Goal: Task Accomplishment & Management: Use online tool/utility

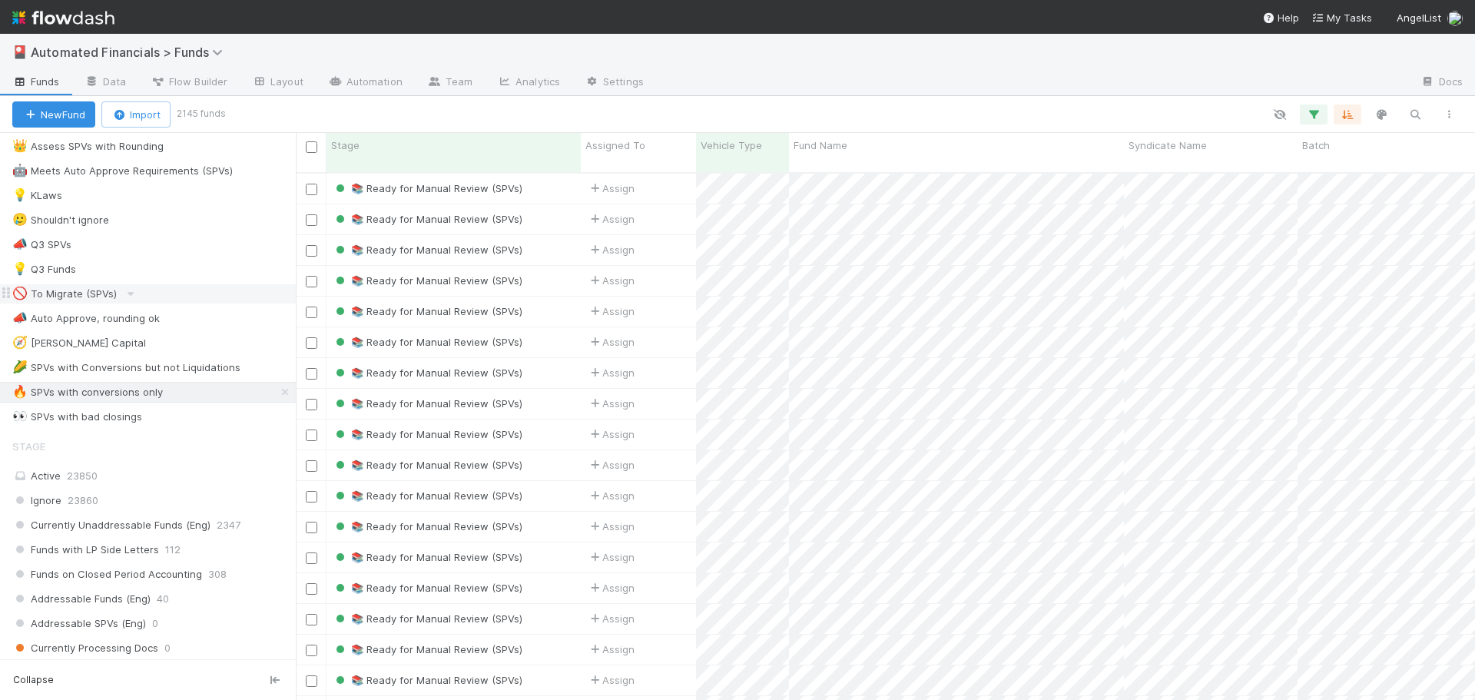
scroll to position [922, 0]
click at [1310, 114] on icon "button" at bounding box center [1313, 115] width 15 height 14
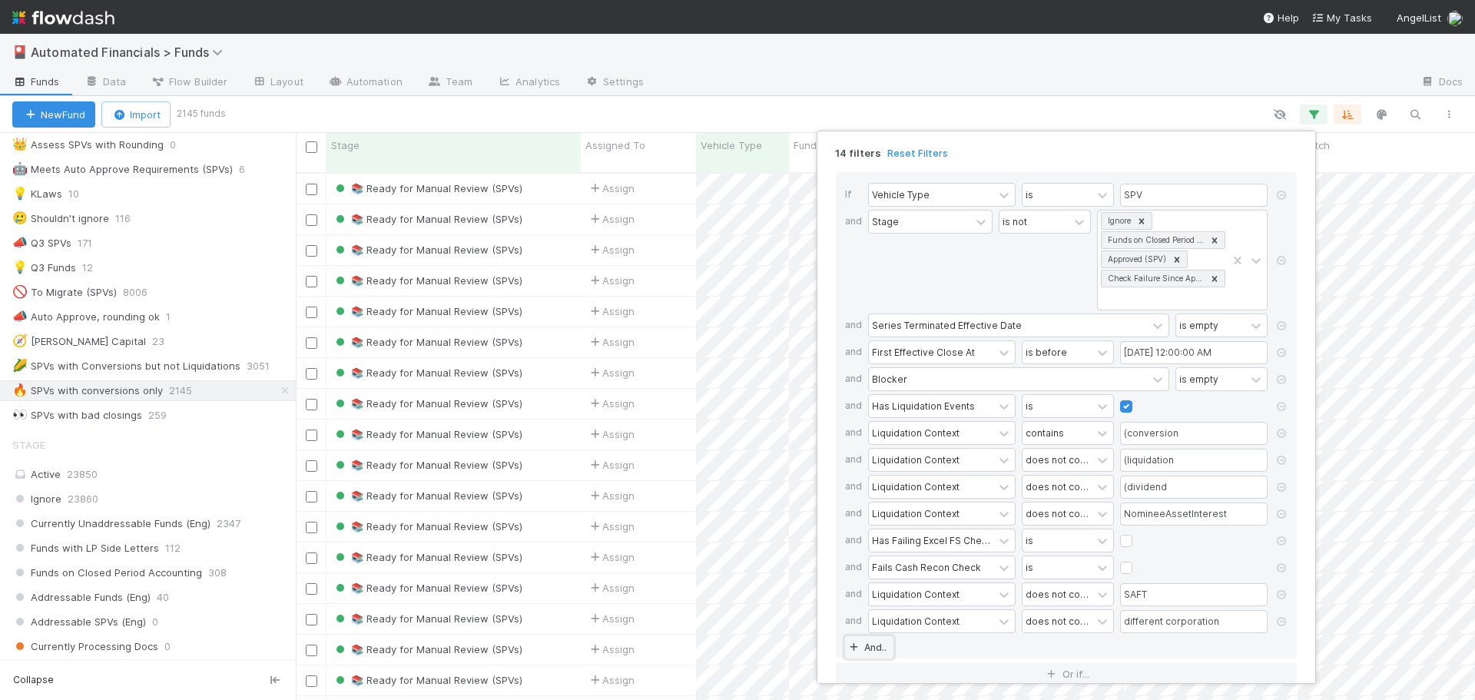
click at [870, 647] on link "And.." at bounding box center [869, 647] width 48 height 22
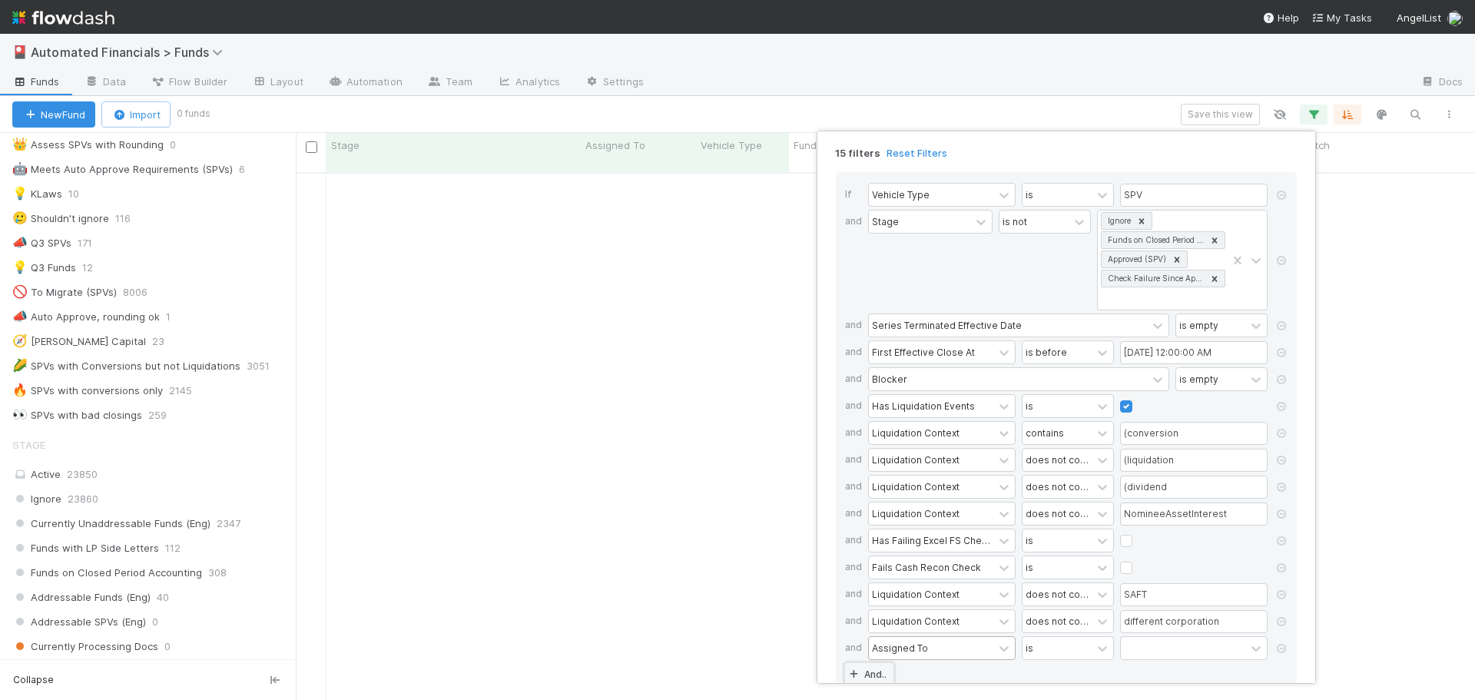
scroll to position [517, 1167]
click at [911, 652] on div "Assigned To" at bounding box center [900, 647] width 56 height 14
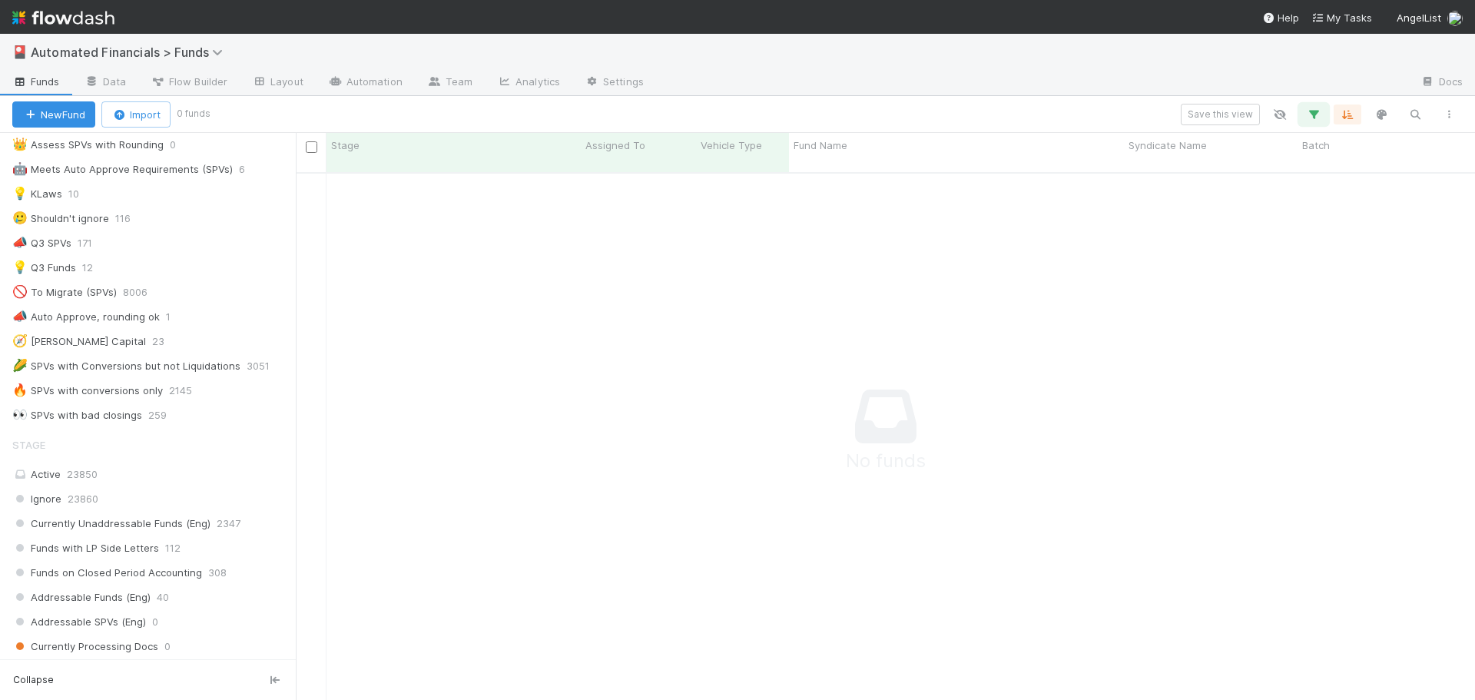
click at [1314, 113] on icon "button" at bounding box center [1313, 115] width 15 height 14
click at [1313, 110] on icon "button" at bounding box center [1313, 115] width 15 height 14
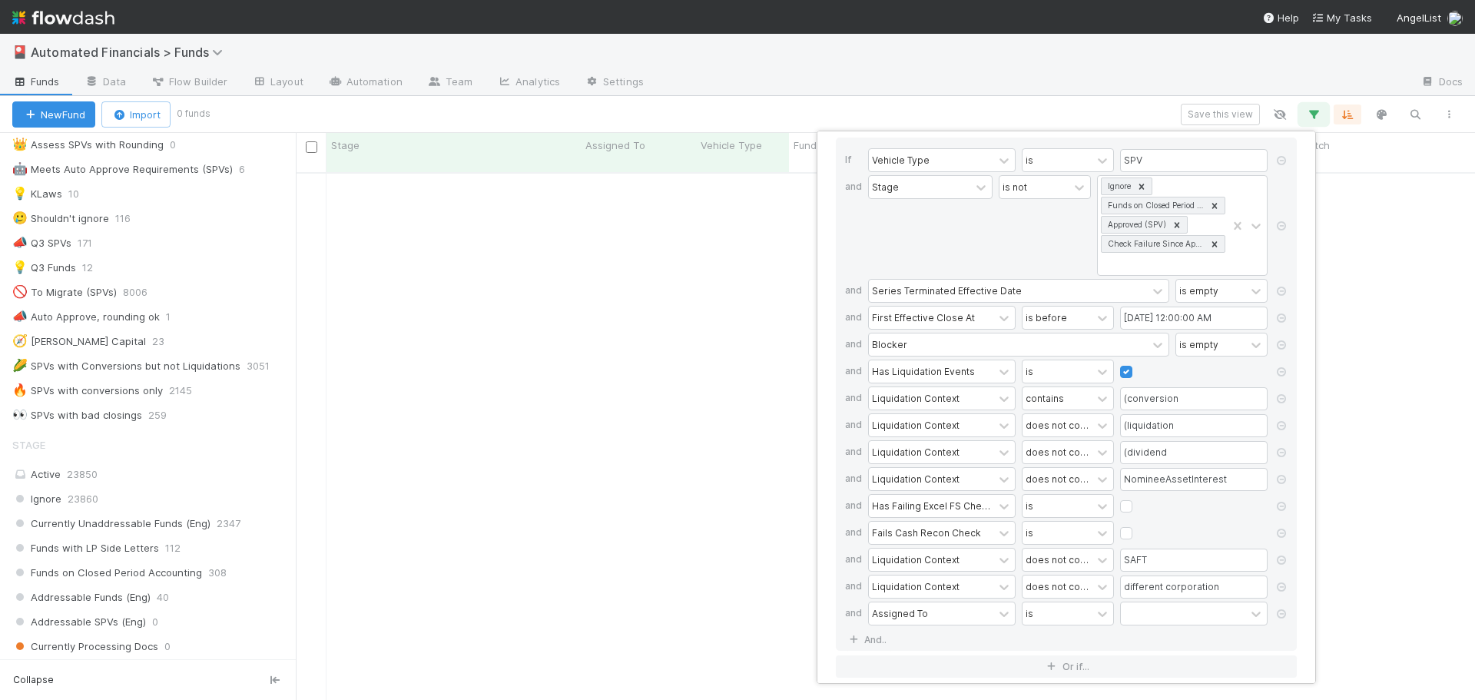
scroll to position [48, 0]
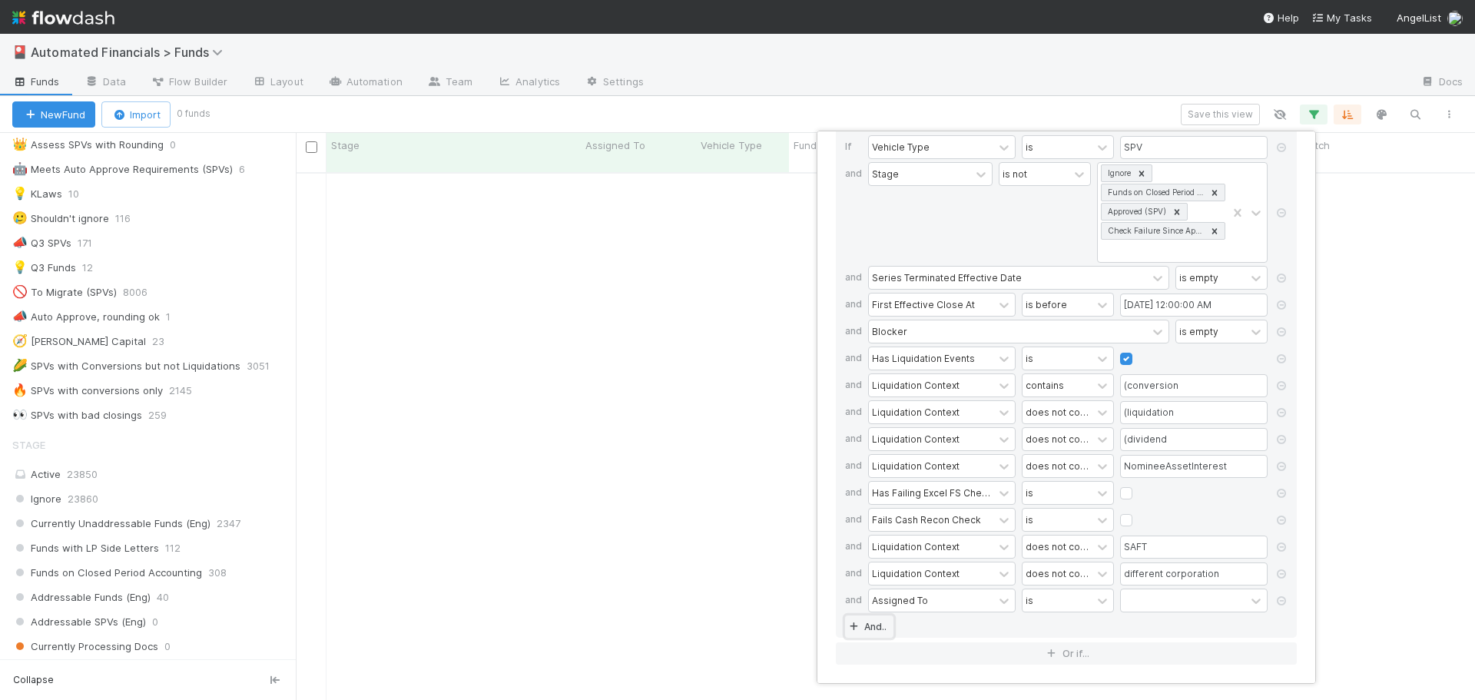
click at [862, 629] on link "And.." at bounding box center [869, 626] width 48 height 22
click at [889, 630] on div "Assigned To" at bounding box center [900, 627] width 56 height 14
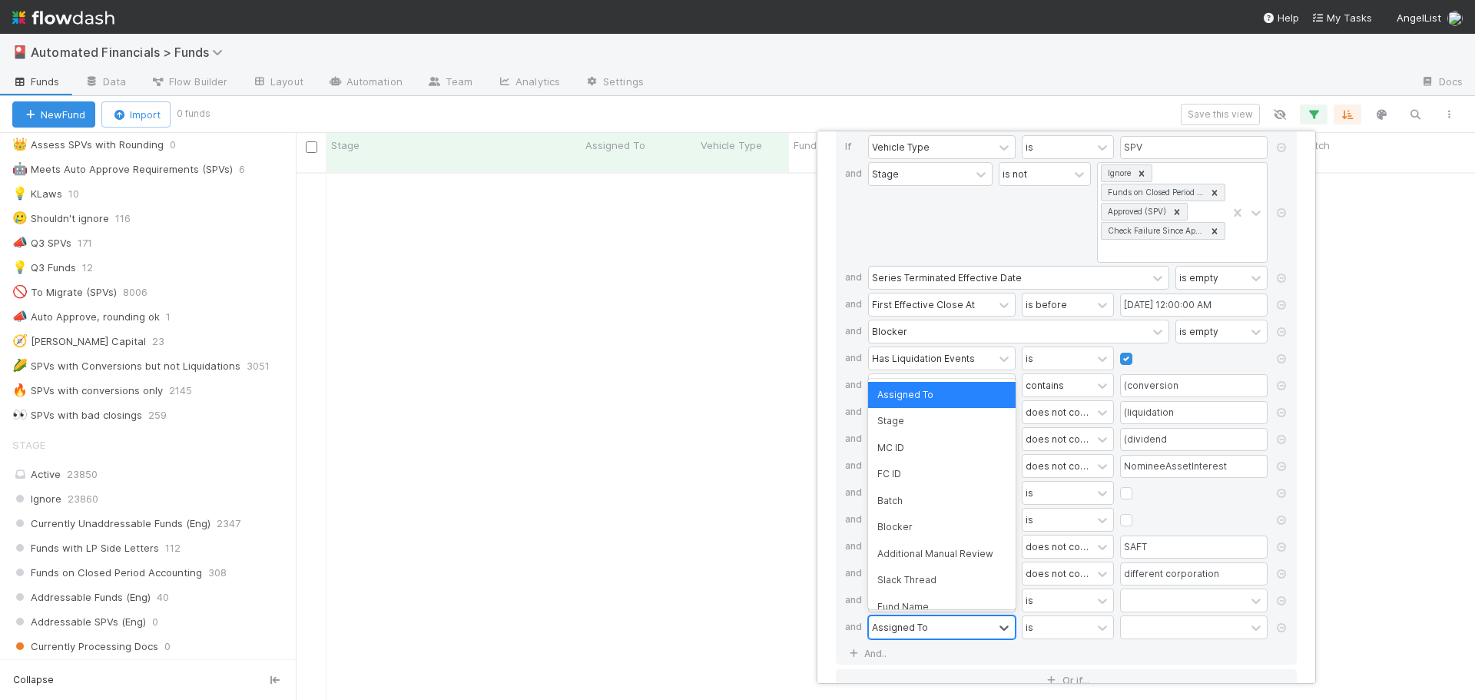
scroll to position [517, 1167]
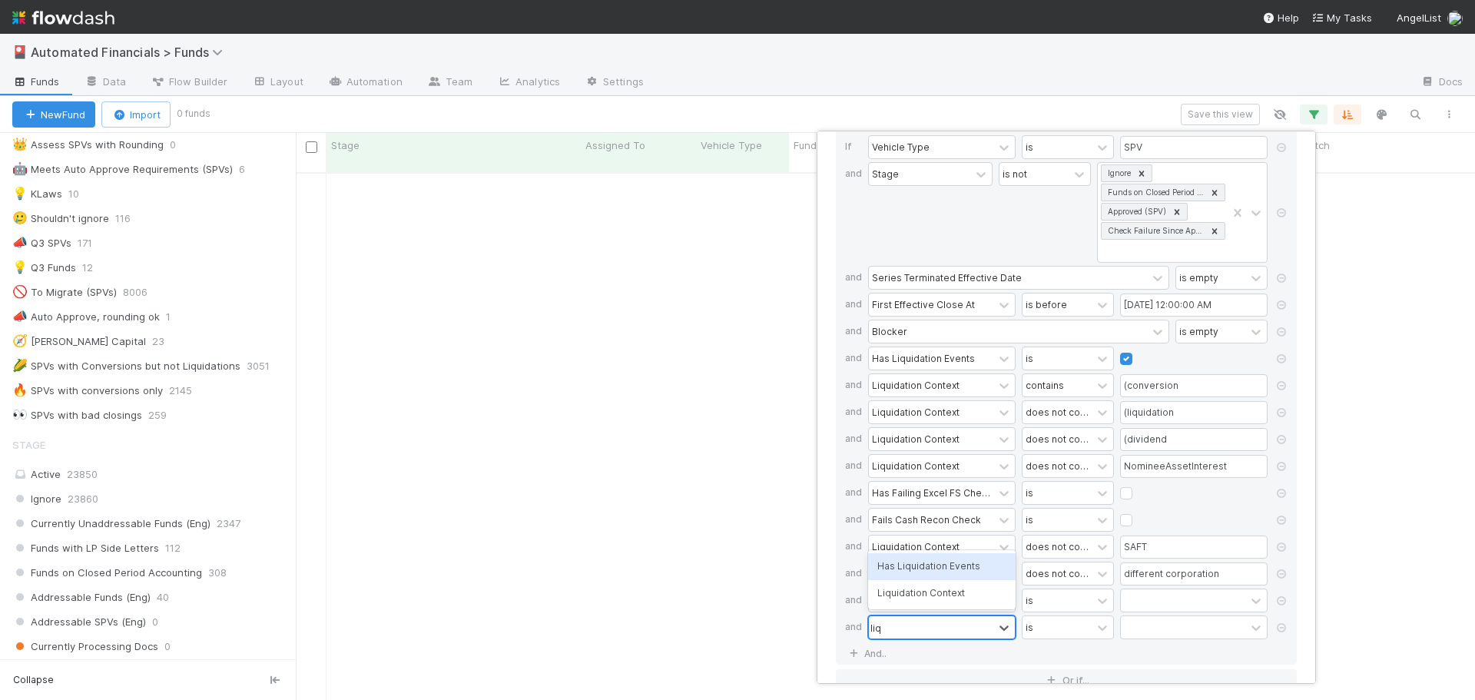
type input "liqu"
click at [911, 599] on div "Liquidation Context" at bounding box center [941, 593] width 147 height 26
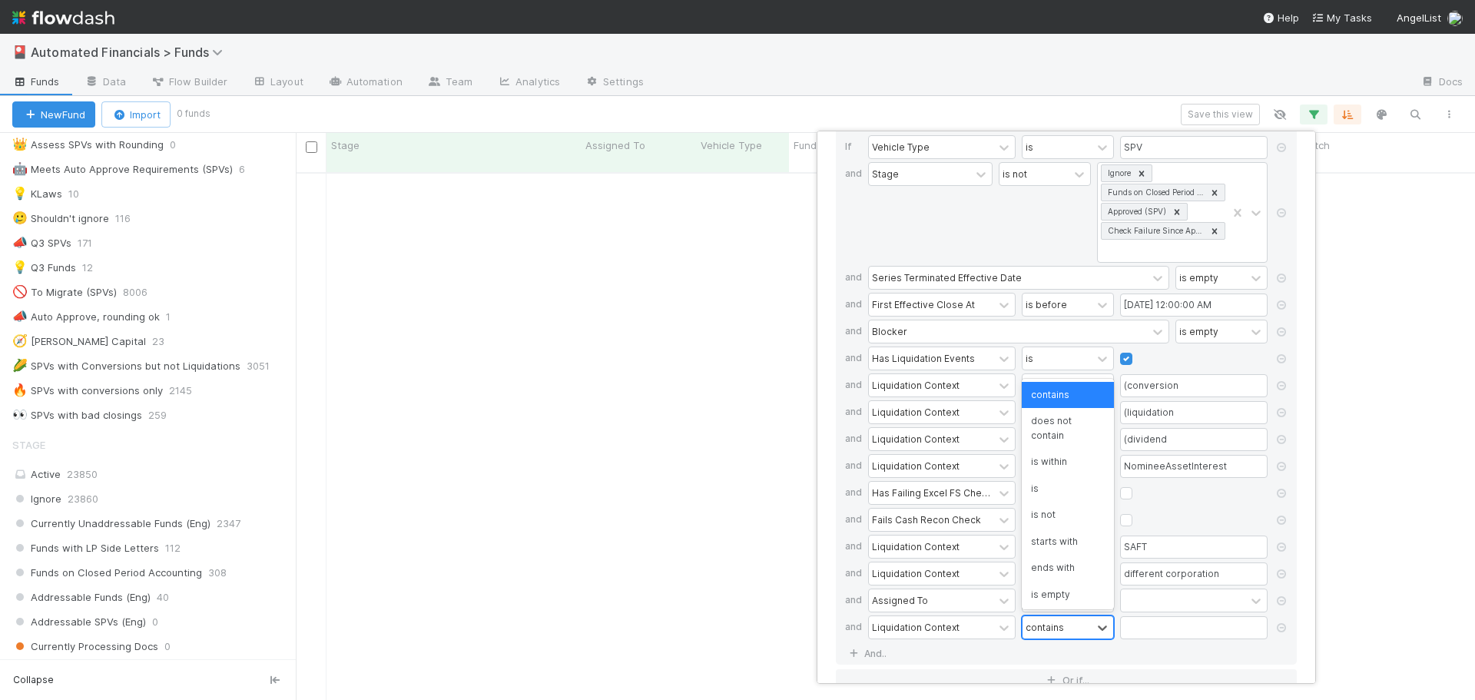
click at [1032, 627] on div "contains" at bounding box center [1044, 627] width 38 height 14
click at [1144, 628] on input "text" at bounding box center [1193, 627] width 147 height 23
type input "SAFE"
click at [1280, 599] on icon at bounding box center [1280, 600] width 15 height 9
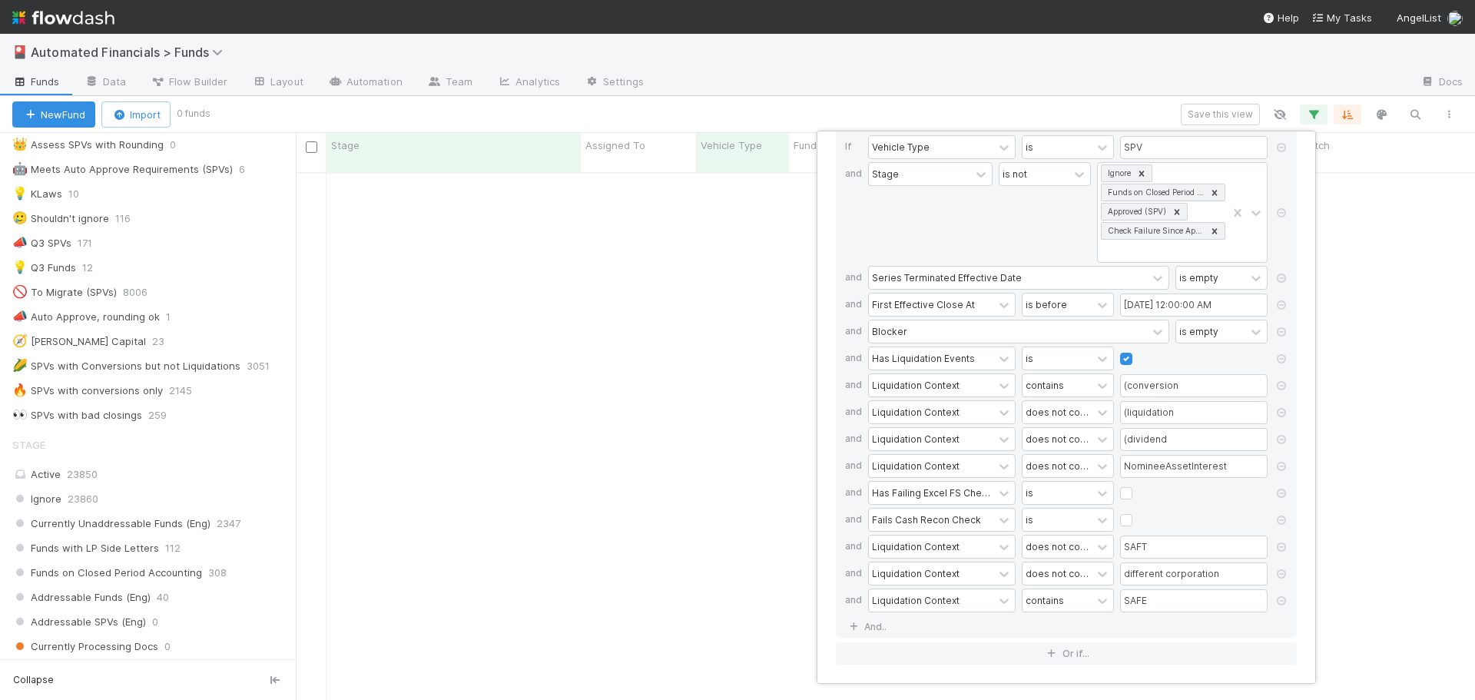
click at [1228, 618] on div "If Vehicle Type is SPV and Stage is not Ignore Funds on Closed Period Accountin…" at bounding box center [1066, 380] width 461 height 513
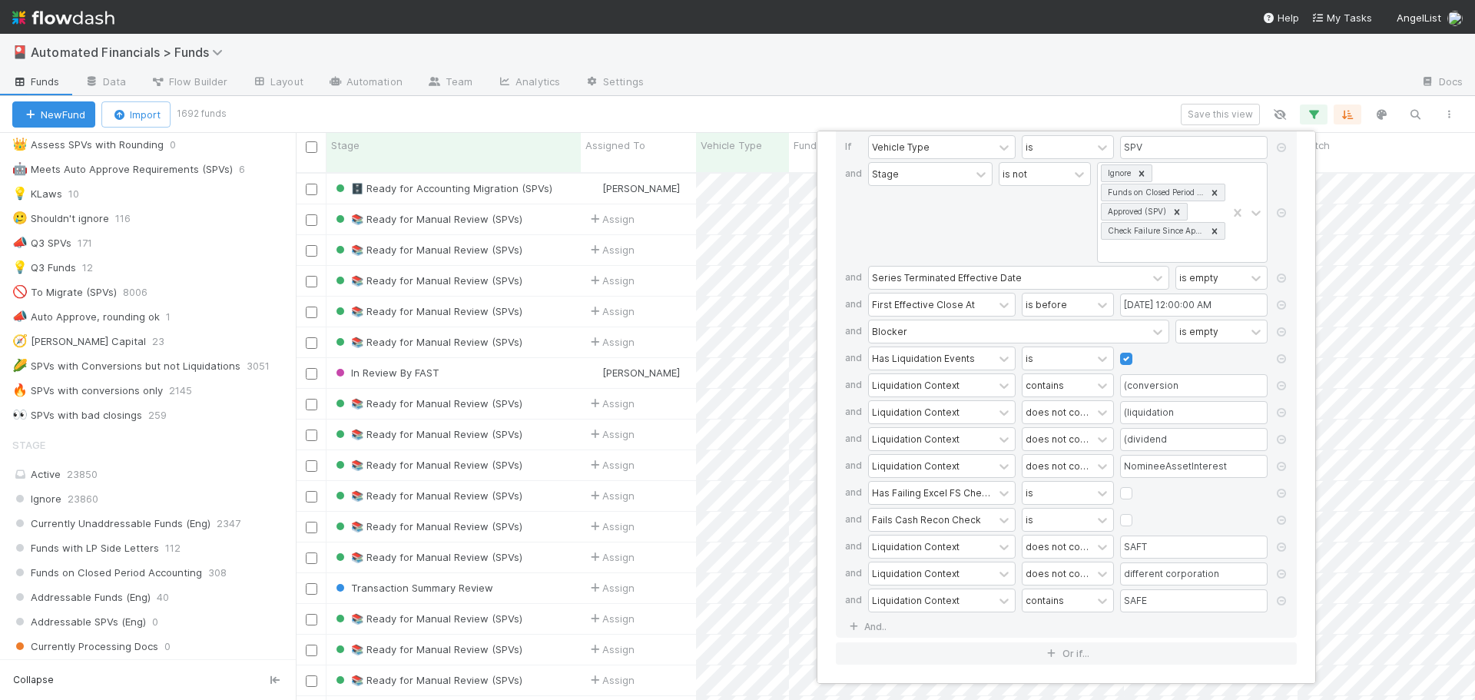
scroll to position [528, 1167]
click at [645, 108] on div "15 filters Reset Filters If Vehicle Type is SPV and Stage is not Ignore Funds o…" at bounding box center [737, 350] width 1475 height 700
